Goal: Task Accomplishment & Management: Use online tool/utility

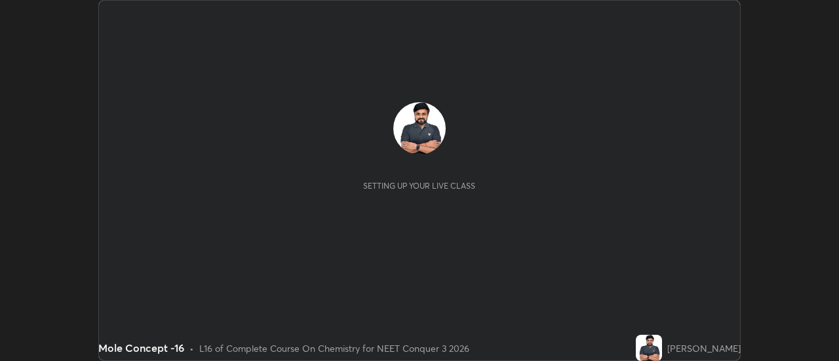
scroll to position [361, 838]
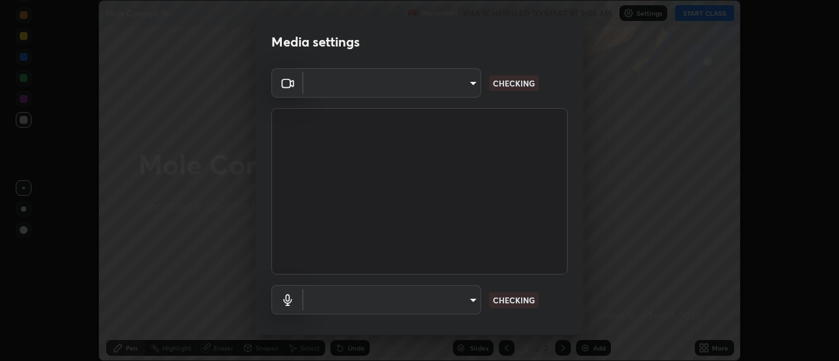
click at [463, 302] on body "Erase all Mole Concept -16 Recording WAS SCHEDULED TO START AT 9:05 AM Settings…" at bounding box center [419, 180] width 839 height 361
type input "cf8053163bb2f7d6ecf3d6bd7b4235d237b850a42bc303a0614f26eb784a67d0"
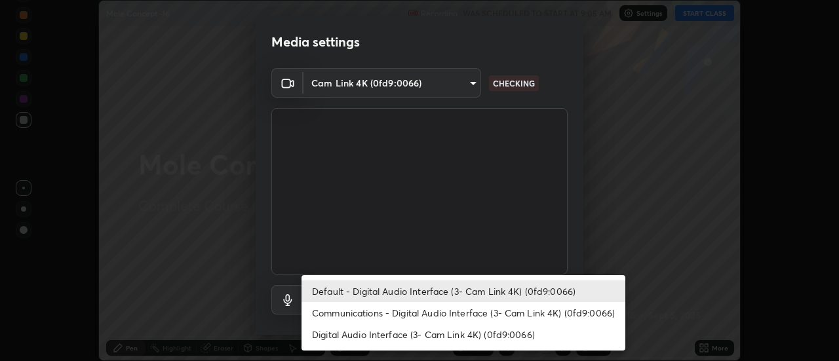
click at [495, 317] on li "Communications - Digital Audio Interface (3- Cam Link 4K) (0fd9:0066)" at bounding box center [463, 313] width 324 height 22
type input "communications"
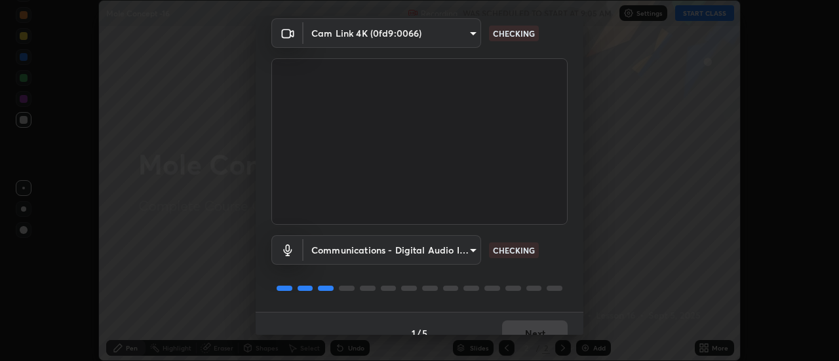
scroll to position [69, 0]
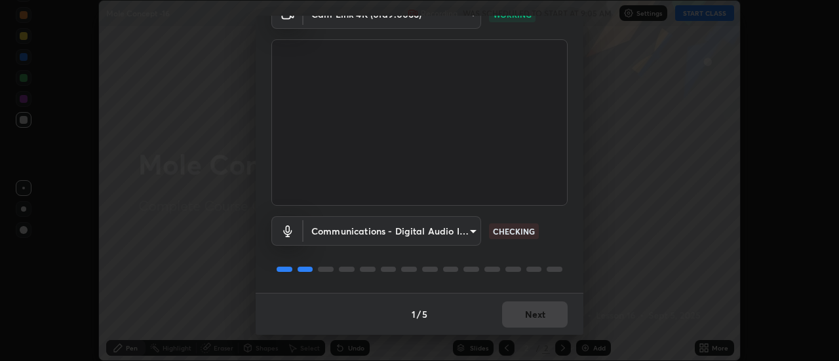
click at [538, 313] on div "1 / 5 Next" at bounding box center [420, 314] width 328 height 42
click at [539, 312] on div "1 / 5 Next" at bounding box center [420, 314] width 328 height 42
click at [539, 313] on div "1 / 5 Next" at bounding box center [420, 314] width 328 height 42
click at [540, 315] on div "1 / 5 Next" at bounding box center [420, 314] width 328 height 42
click at [546, 317] on button "Next" at bounding box center [535, 314] width 66 height 26
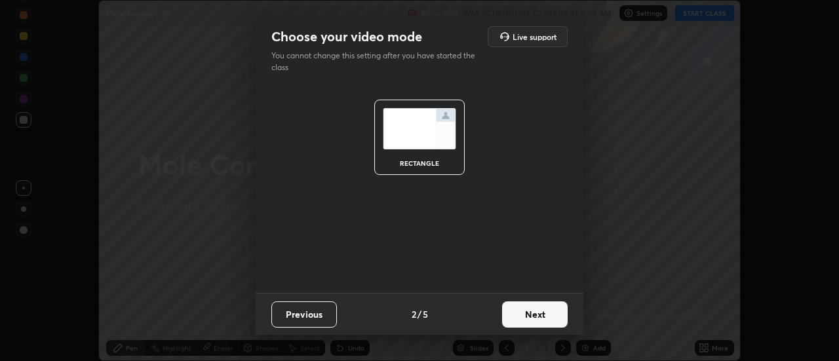
scroll to position [0, 0]
click at [546, 317] on button "Next" at bounding box center [535, 314] width 66 height 26
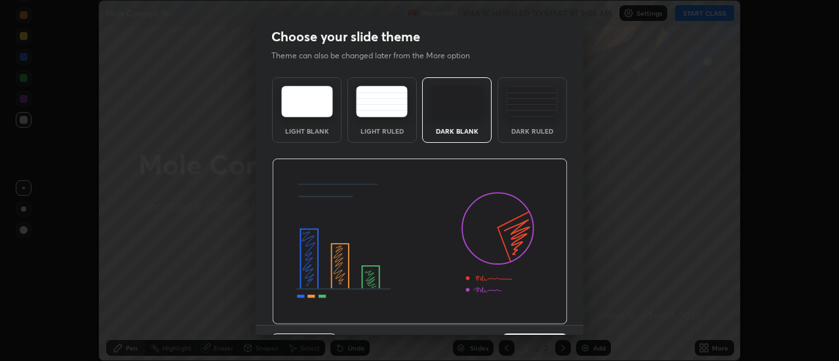
click at [548, 318] on img at bounding box center [420, 242] width 296 height 166
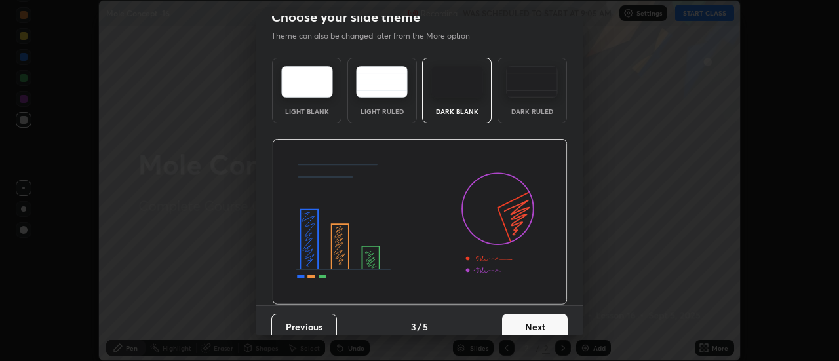
click at [547, 318] on button "Next" at bounding box center [535, 327] width 66 height 26
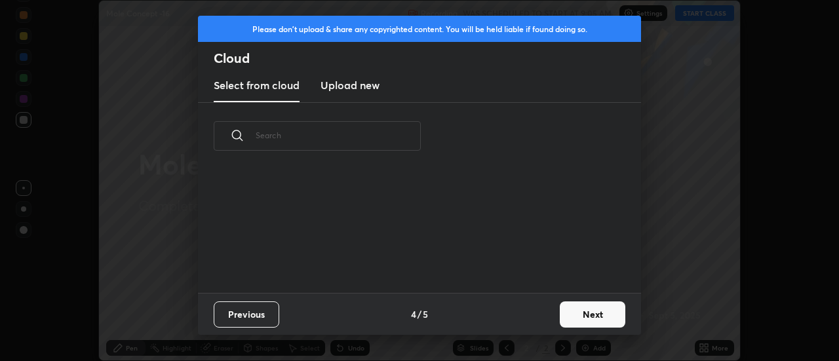
click at [576, 317] on button "Next" at bounding box center [593, 314] width 66 height 26
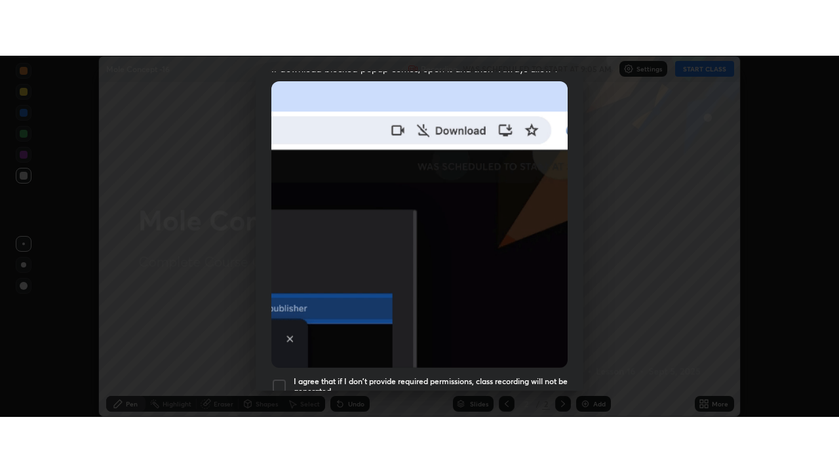
scroll to position [336, 0]
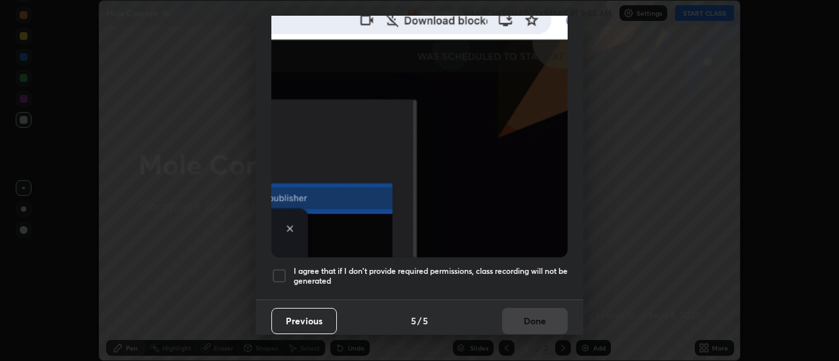
click at [280, 271] on div at bounding box center [279, 276] width 16 height 16
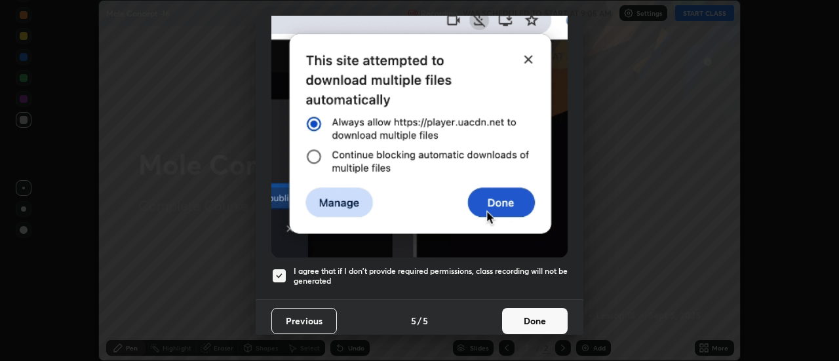
click at [525, 315] on button "Done" at bounding box center [535, 321] width 66 height 26
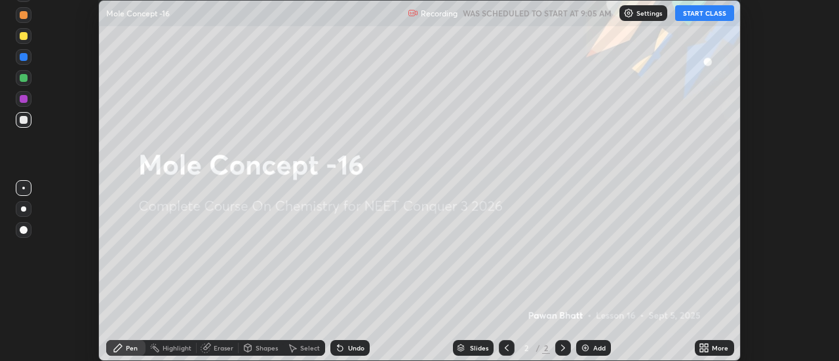
click at [704, 13] on button "START CLASS" at bounding box center [704, 13] width 59 height 16
click at [703, 13] on button "START CLASS" at bounding box center [704, 13] width 59 height 16
click at [712, 353] on div "More" at bounding box center [714, 348] width 39 height 16
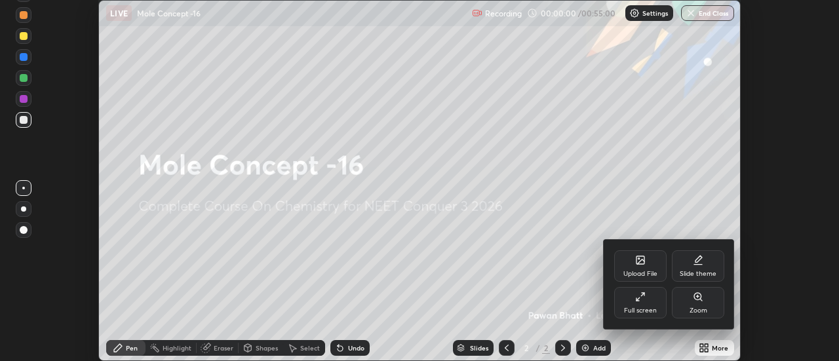
click at [640, 302] on div "Full screen" at bounding box center [640, 302] width 52 height 31
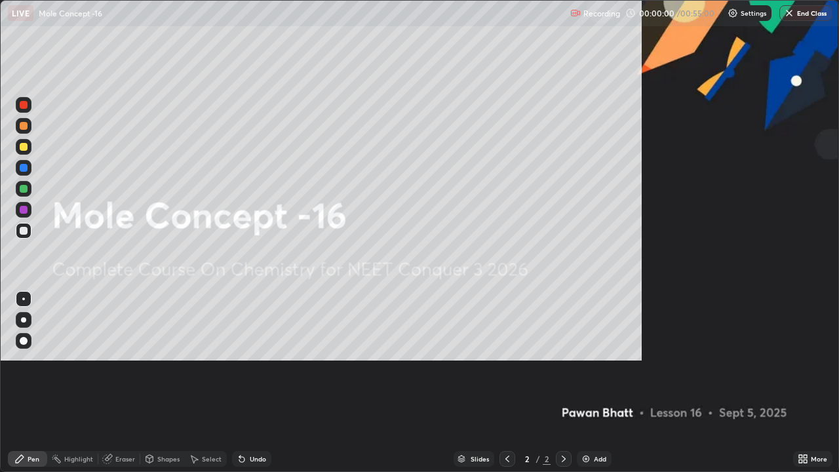
scroll to position [472, 839]
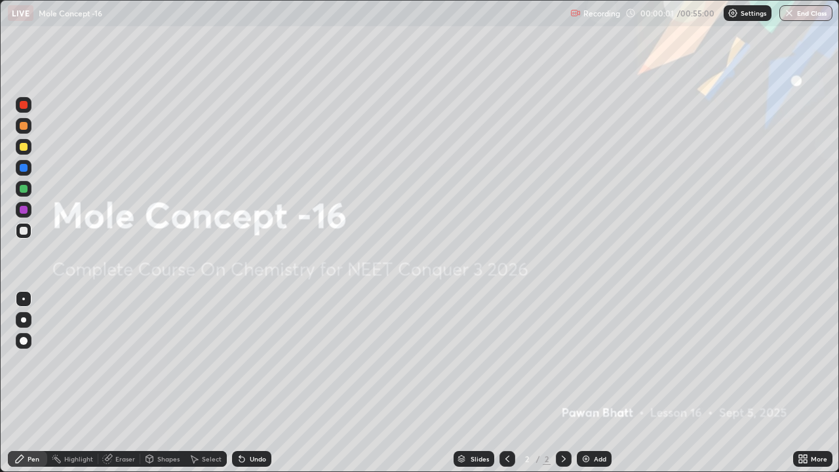
click at [590, 360] on div "Add" at bounding box center [594, 459] width 35 height 16
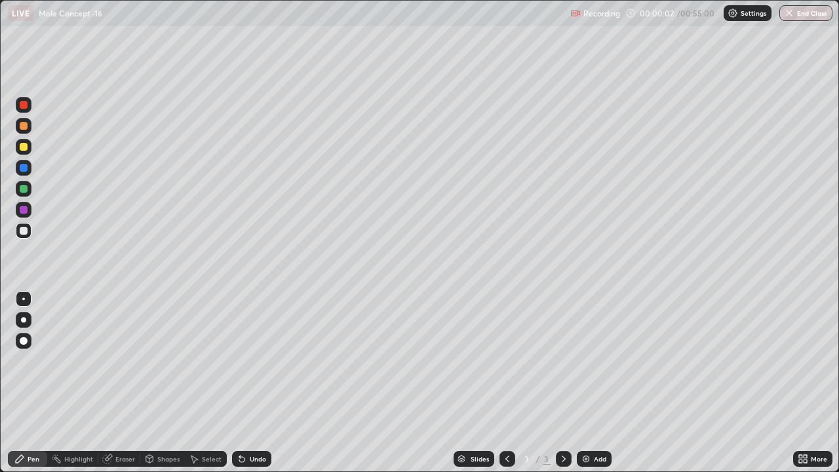
click at [24, 320] on div at bounding box center [23, 319] width 5 height 5
click at [24, 145] on div at bounding box center [24, 147] width 8 height 8
click at [605, 360] on div "Add" at bounding box center [594, 459] width 35 height 16
click at [596, 360] on div "Add" at bounding box center [600, 458] width 12 height 7
click at [25, 192] on div at bounding box center [24, 189] width 8 height 8
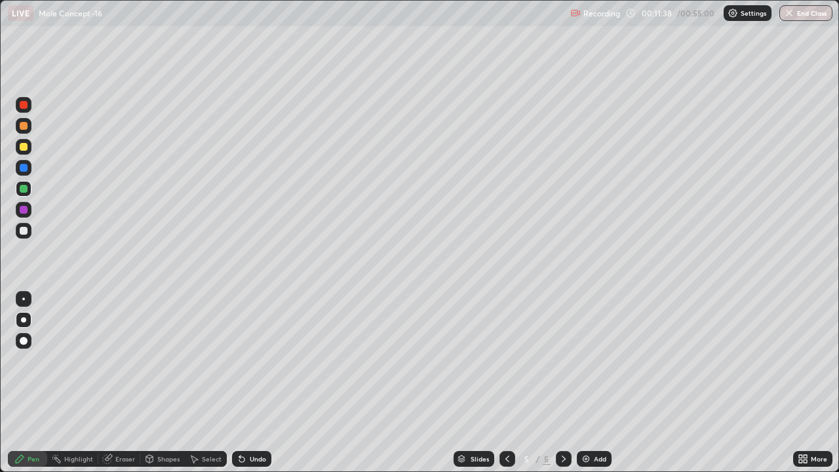
click at [242, 360] on icon at bounding box center [242, 458] width 10 height 10
click at [240, 360] on icon at bounding box center [241, 459] width 5 height 5
click at [505, 360] on icon at bounding box center [507, 458] width 4 height 7
click at [560, 360] on icon at bounding box center [563, 458] width 10 height 10
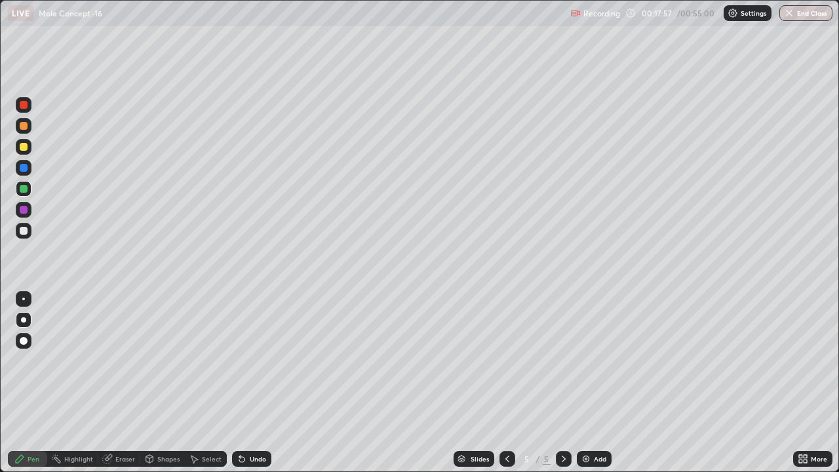
click at [584, 360] on img at bounding box center [586, 458] width 10 height 10
click at [504, 360] on icon at bounding box center [507, 458] width 10 height 10
click at [562, 360] on icon at bounding box center [564, 458] width 4 height 7
click at [507, 360] on icon at bounding box center [507, 458] width 10 height 10
click at [503, 360] on icon at bounding box center [507, 458] width 10 height 10
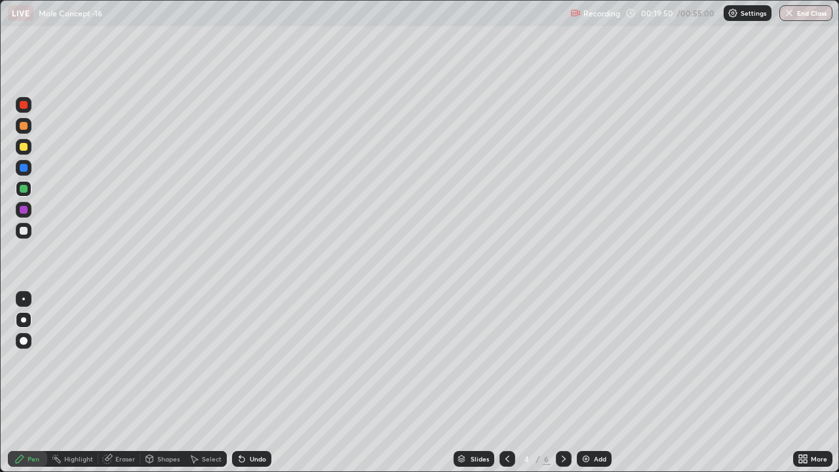
click at [560, 360] on icon at bounding box center [563, 458] width 10 height 10
click at [595, 360] on div "Add" at bounding box center [600, 458] width 12 height 7
click at [506, 360] on icon at bounding box center [507, 458] width 10 height 10
click at [563, 360] on div at bounding box center [564, 459] width 16 height 16
click at [562, 360] on icon at bounding box center [563, 458] width 10 height 10
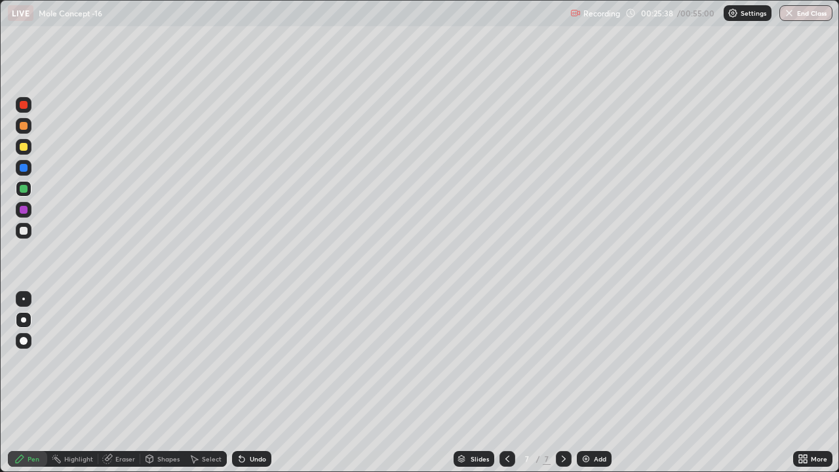
click at [584, 360] on img at bounding box center [586, 458] width 10 height 10
click at [26, 148] on div at bounding box center [24, 147] width 8 height 8
click at [117, 360] on div "Eraser" at bounding box center [125, 458] width 20 height 7
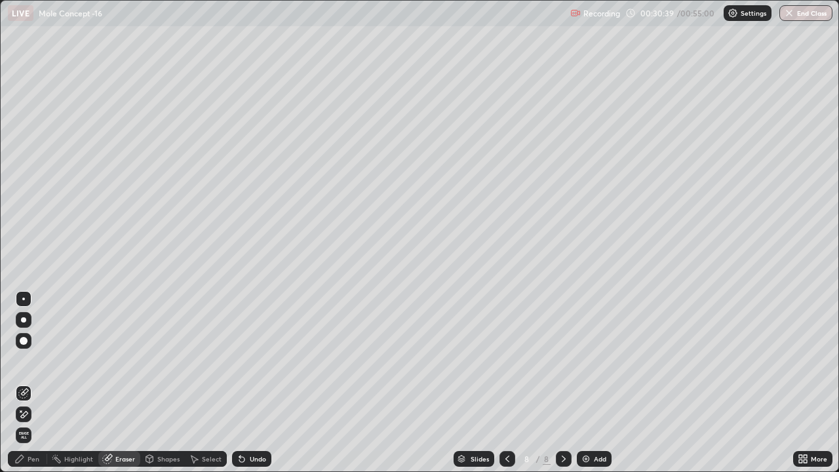
click at [26, 360] on icon at bounding box center [23, 414] width 10 height 11
click at [28, 360] on div "Pen" at bounding box center [34, 458] width 12 height 7
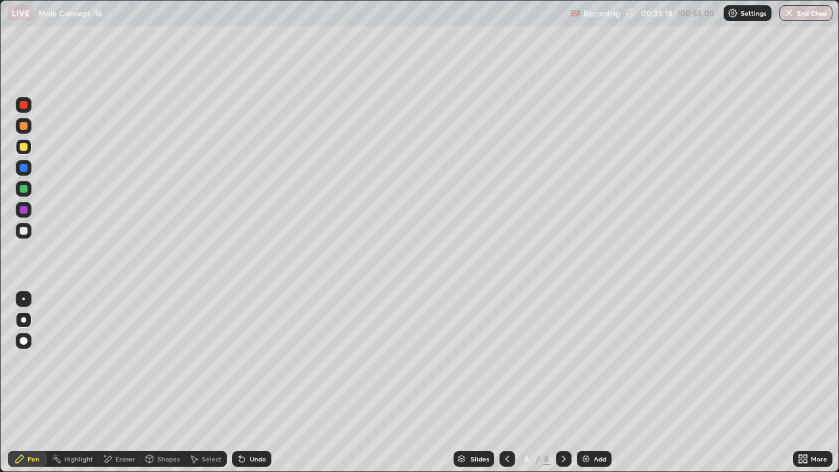
click at [590, 360] on div "Add" at bounding box center [594, 459] width 35 height 16
click at [594, 360] on div "Add" at bounding box center [600, 458] width 12 height 7
click at [254, 360] on div "Undo" at bounding box center [258, 458] width 16 height 7
click at [252, 360] on div "Undo" at bounding box center [258, 458] width 16 height 7
click at [505, 360] on icon at bounding box center [506, 458] width 10 height 10
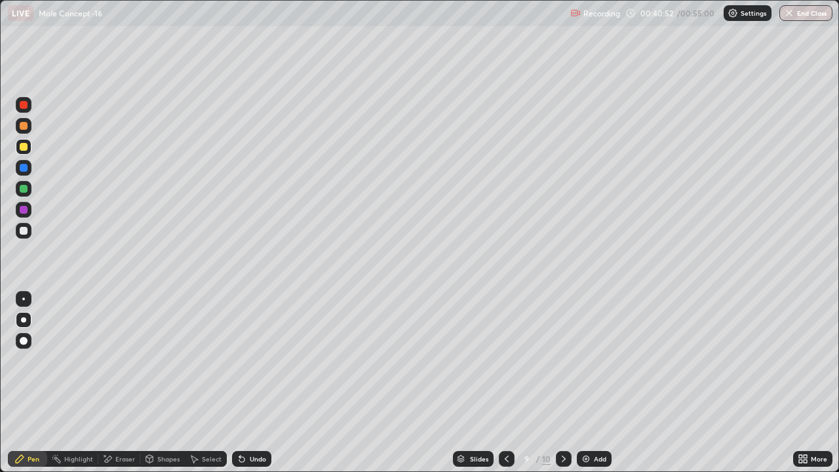
click at [562, 360] on icon at bounding box center [563, 458] width 10 height 10
click at [27, 232] on div at bounding box center [24, 231] width 8 height 8
click at [250, 360] on div "Undo" at bounding box center [258, 458] width 16 height 7
click at [594, 360] on div "Add" at bounding box center [600, 458] width 12 height 7
click at [117, 360] on div "Eraser" at bounding box center [125, 458] width 20 height 7
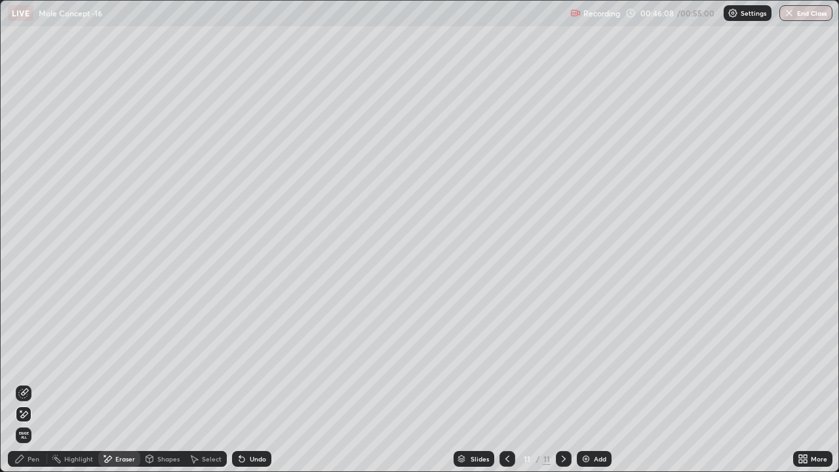
click at [33, 360] on div "Pen" at bounding box center [34, 458] width 12 height 7
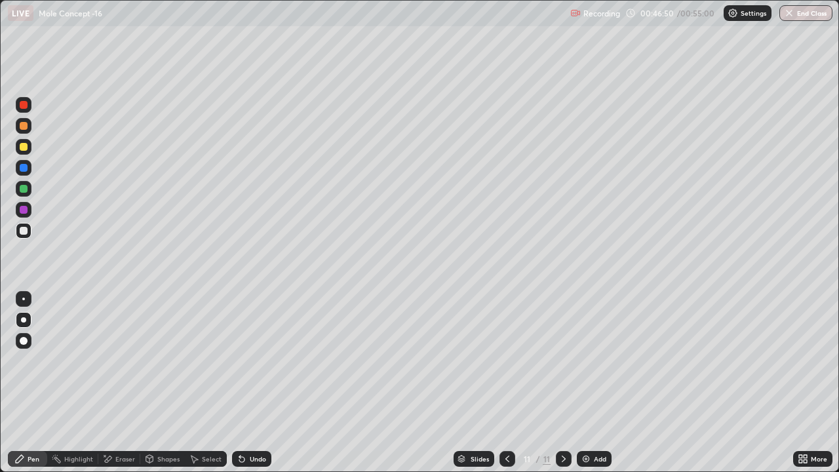
click at [121, 360] on div "Eraser" at bounding box center [125, 458] width 20 height 7
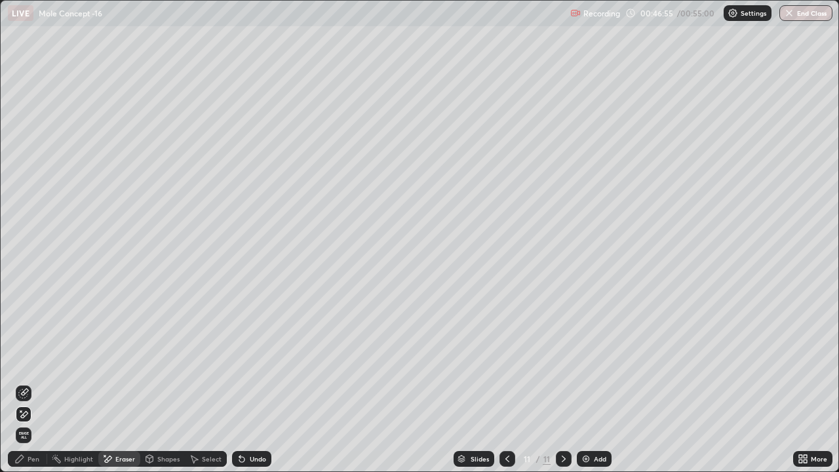
click at [41, 360] on div "Pen" at bounding box center [27, 459] width 39 height 16
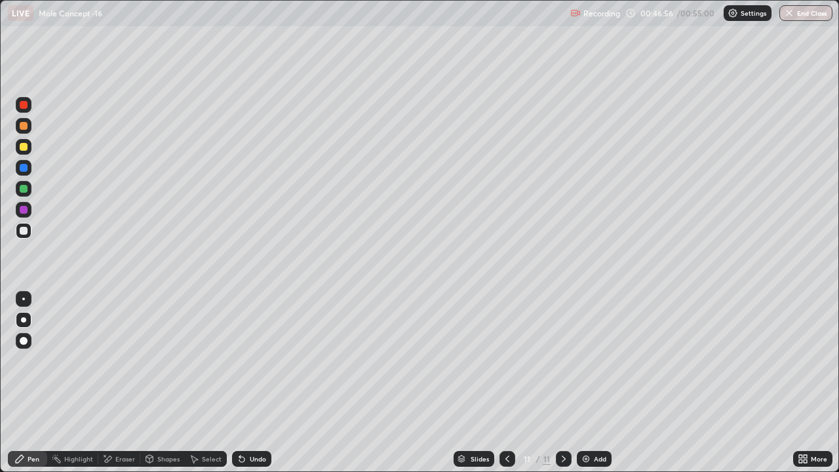
click at [24, 148] on div at bounding box center [24, 147] width 8 height 8
click at [249, 360] on div "Undo" at bounding box center [251, 459] width 39 height 16
click at [24, 208] on div at bounding box center [24, 210] width 8 height 8
click at [22, 142] on div at bounding box center [24, 147] width 16 height 16
click at [23, 189] on div at bounding box center [24, 189] width 8 height 8
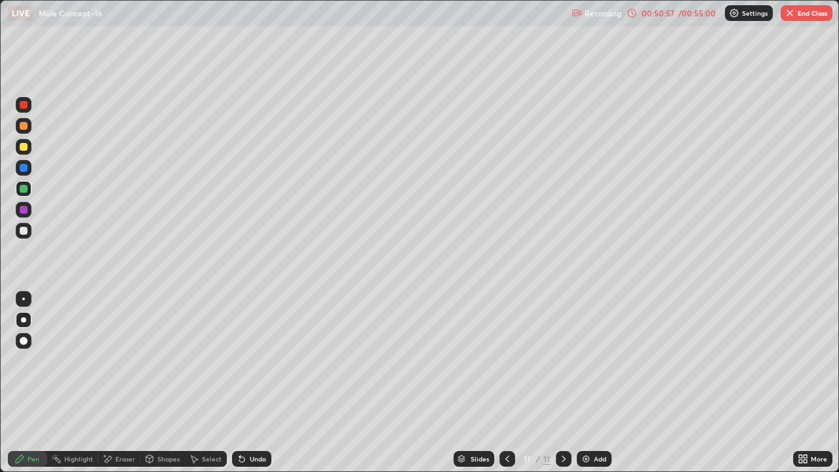
click at [587, 360] on img at bounding box center [586, 458] width 10 height 10
click at [22, 149] on div at bounding box center [24, 147] width 8 height 8
click at [507, 360] on icon at bounding box center [507, 458] width 10 height 10
click at [562, 360] on icon at bounding box center [563, 458] width 10 height 10
click at [500, 360] on div at bounding box center [507, 459] width 16 height 16
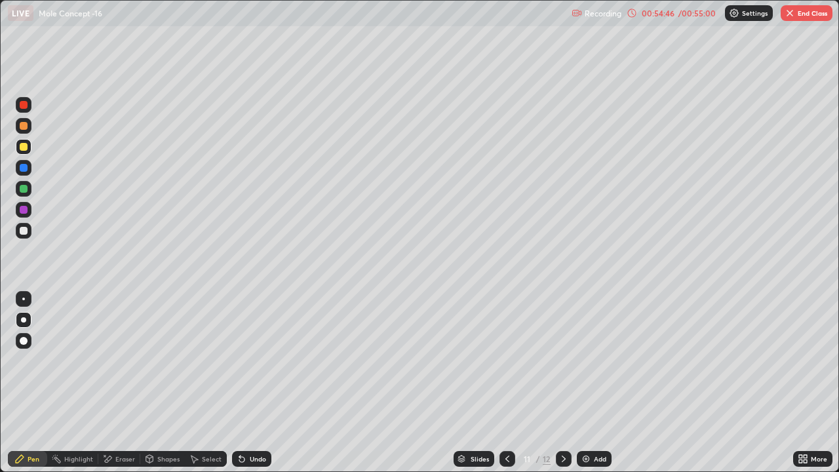
click at [556, 360] on div at bounding box center [564, 459] width 16 height 16
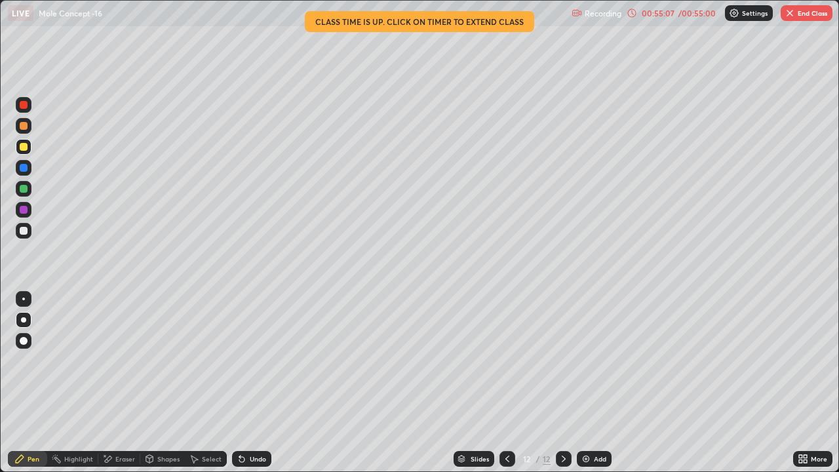
click at [806, 12] on button "End Class" at bounding box center [806, 13] width 52 height 16
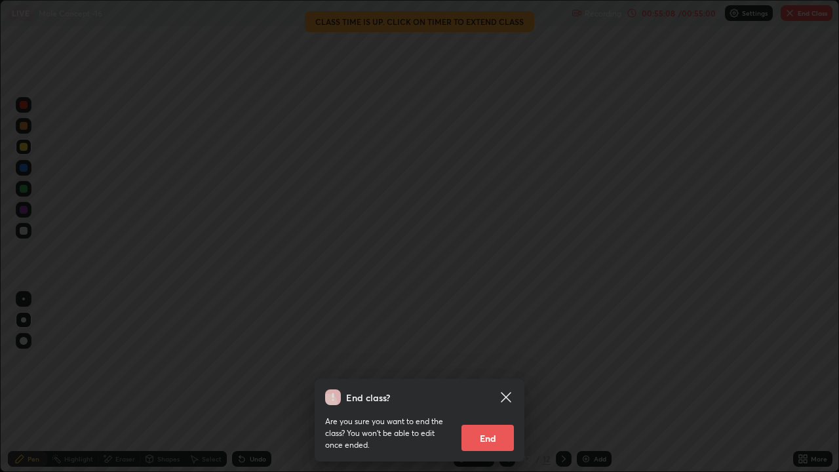
click at [494, 360] on button "End" at bounding box center [487, 438] width 52 height 26
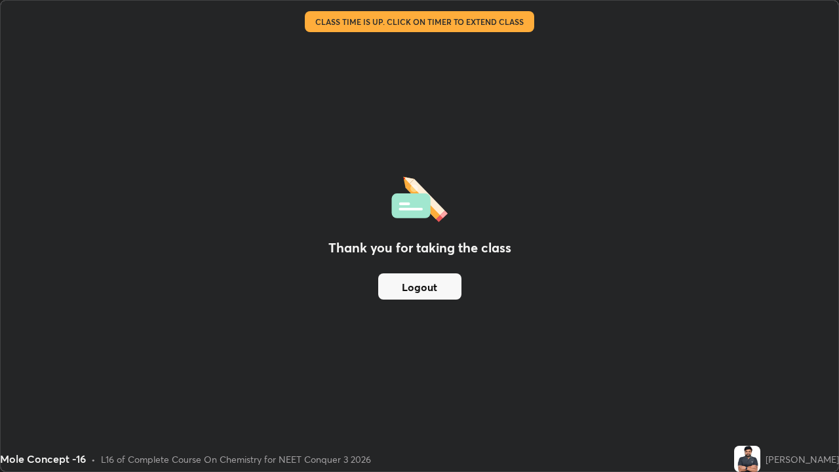
click at [437, 282] on button "Logout" at bounding box center [419, 286] width 83 height 26
click at [432, 284] on button "Logout" at bounding box center [419, 286] width 83 height 26
click at [426, 284] on button "Logout" at bounding box center [419, 286] width 83 height 26
